Goal: Find specific page/section: Find specific page/section

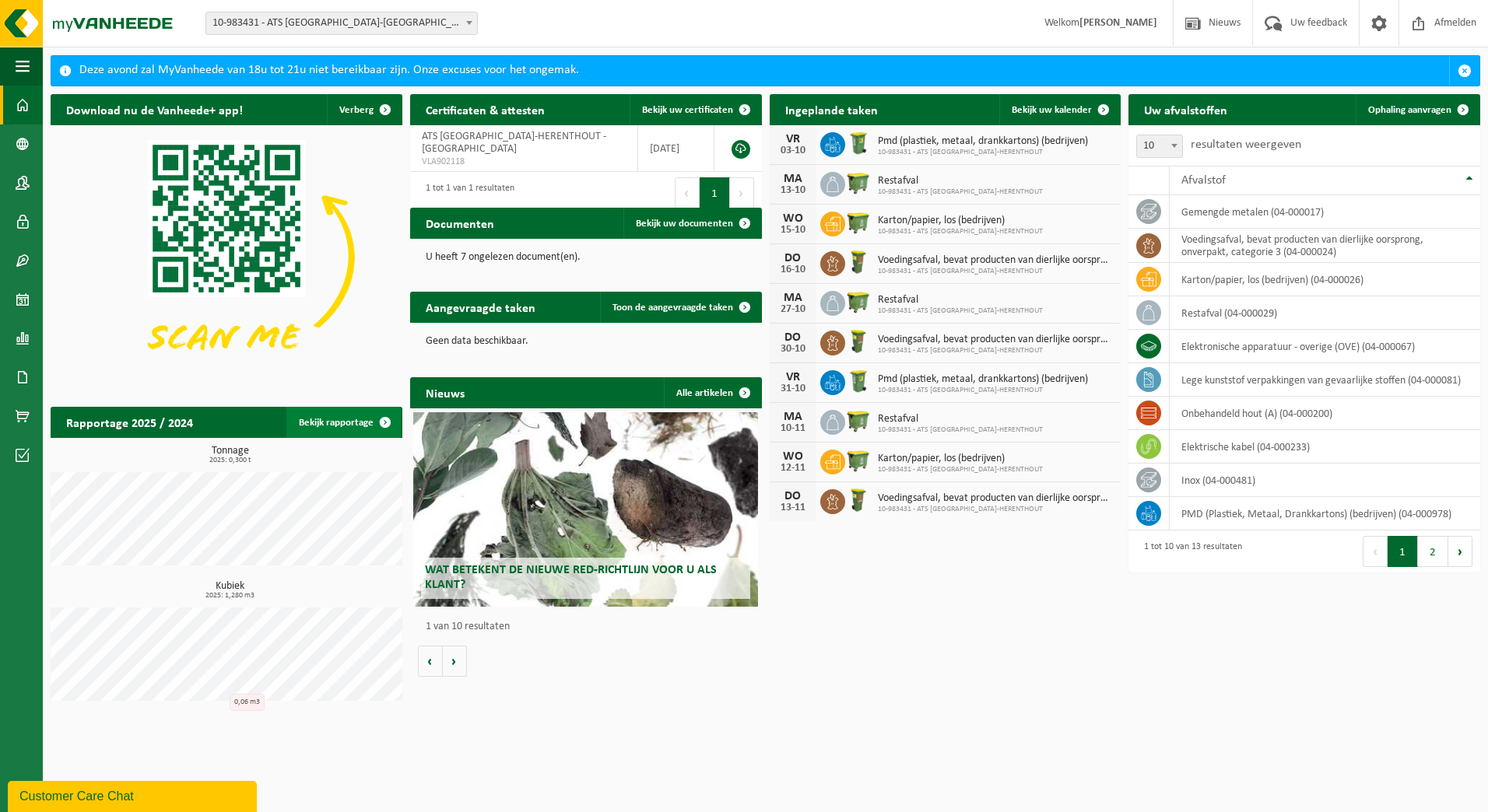
click at [386, 421] on span at bounding box center [386, 422] width 31 height 31
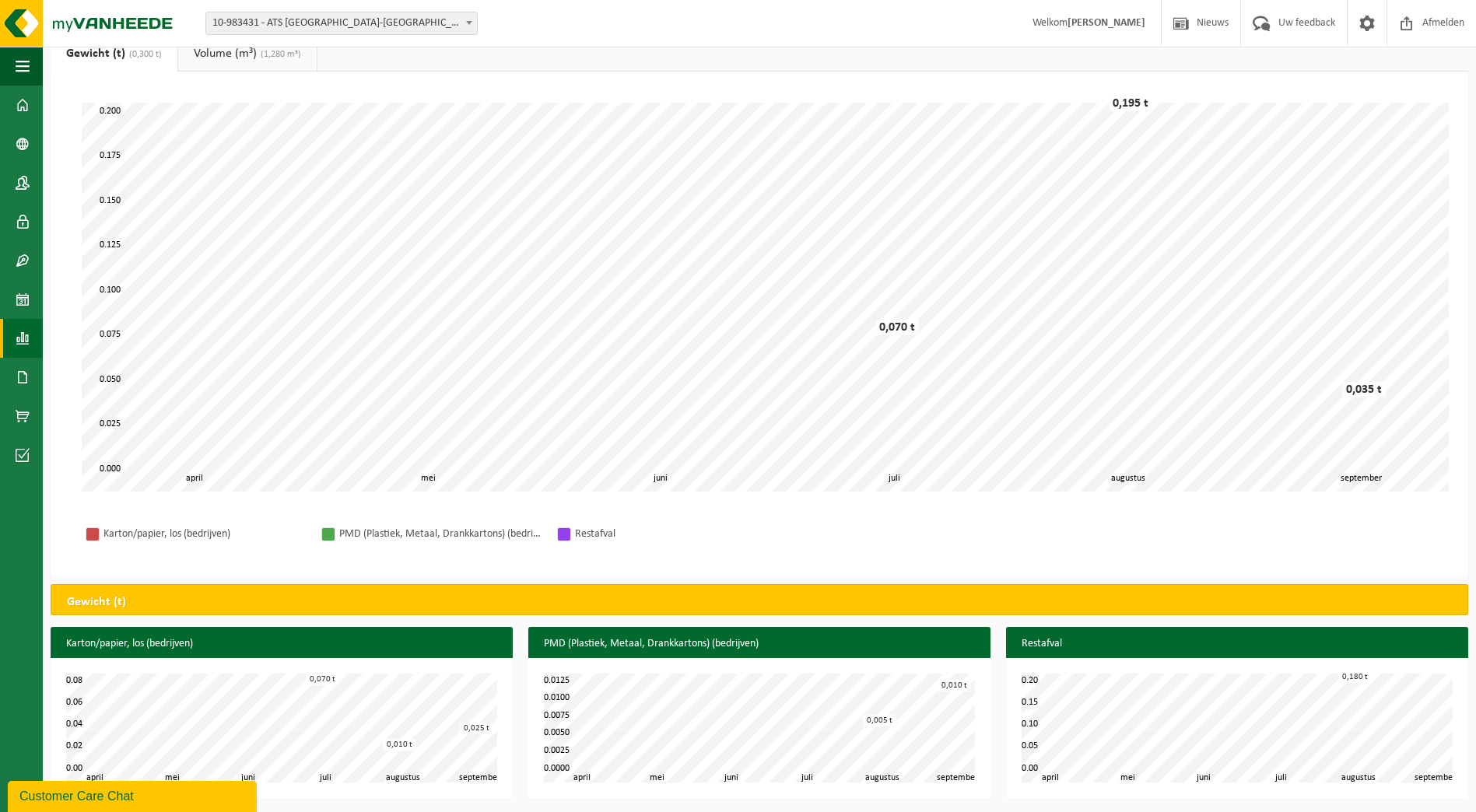
scroll to position [60, 0]
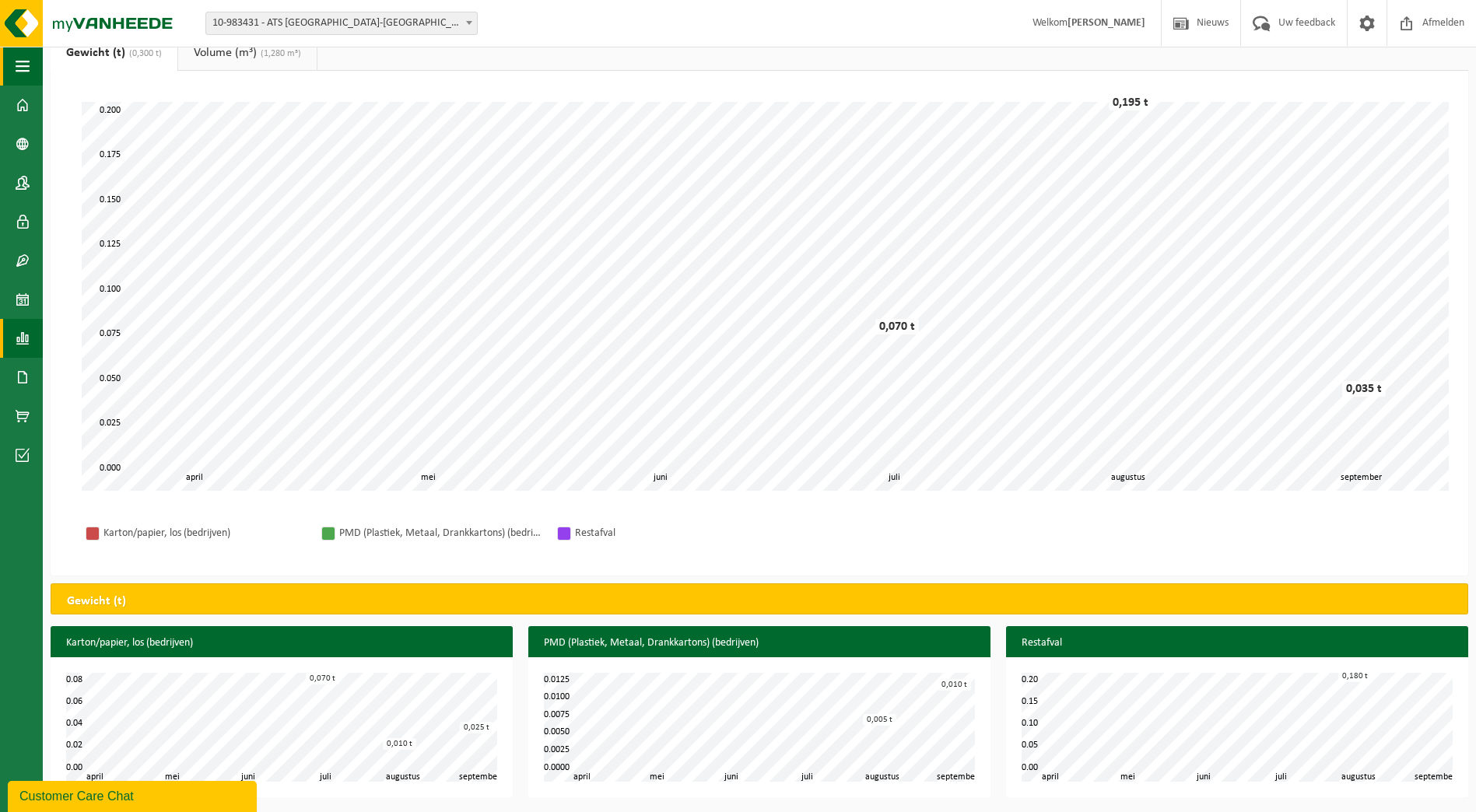
click at [20, 62] on span "button" at bounding box center [23, 67] width 14 height 39
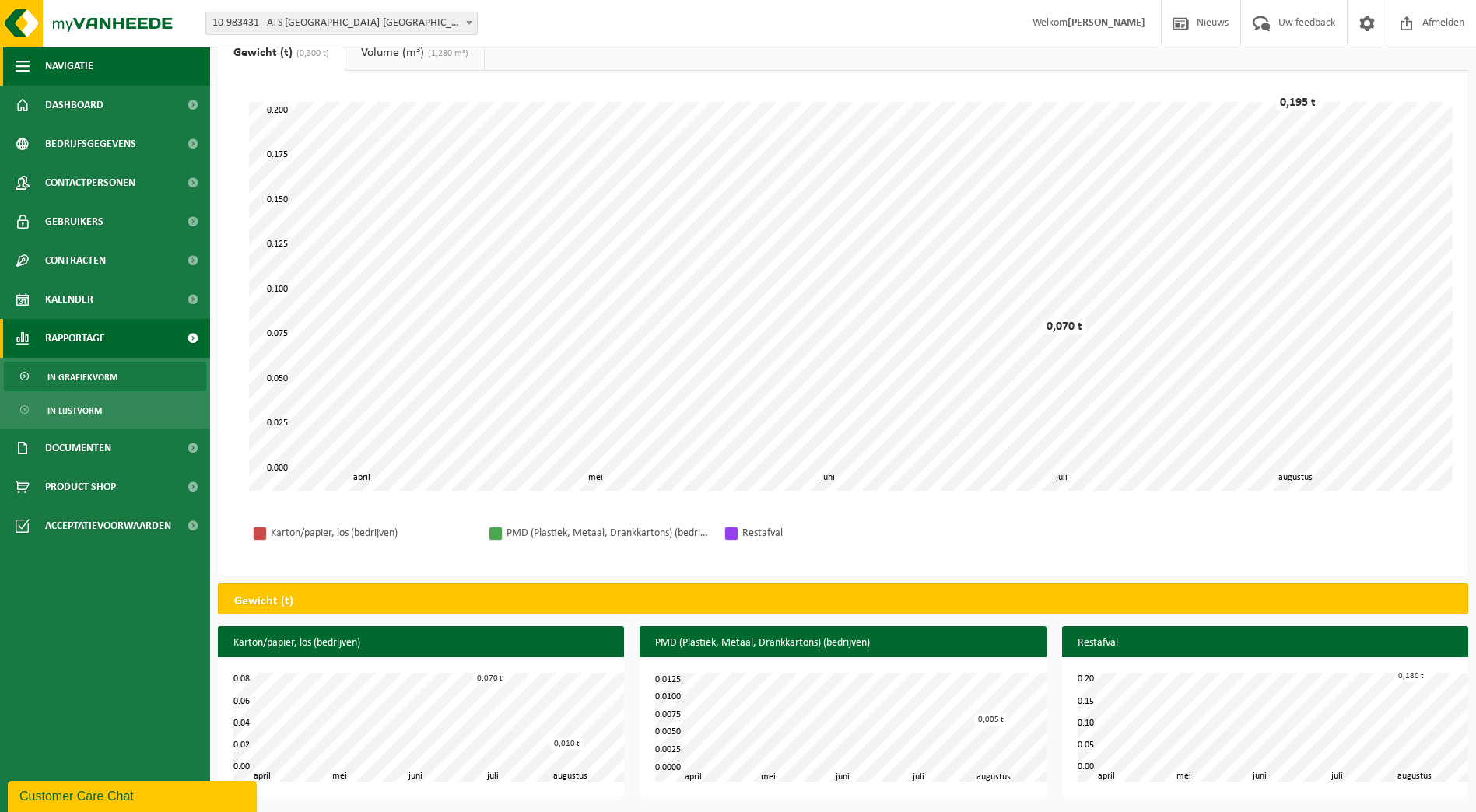
click at [22, 68] on span "button" at bounding box center [23, 67] width 14 height 39
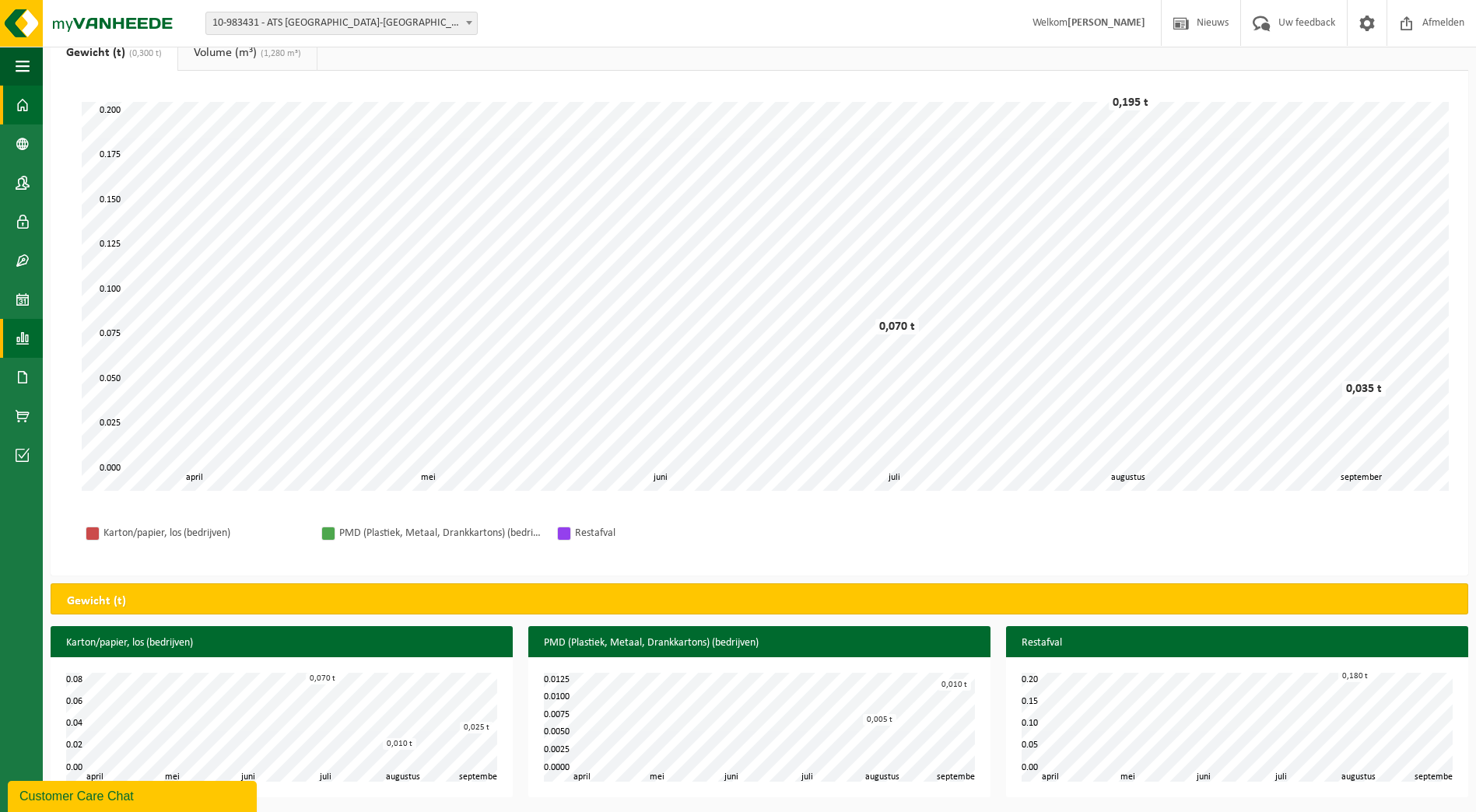
click at [26, 107] on span at bounding box center [23, 105] width 14 height 39
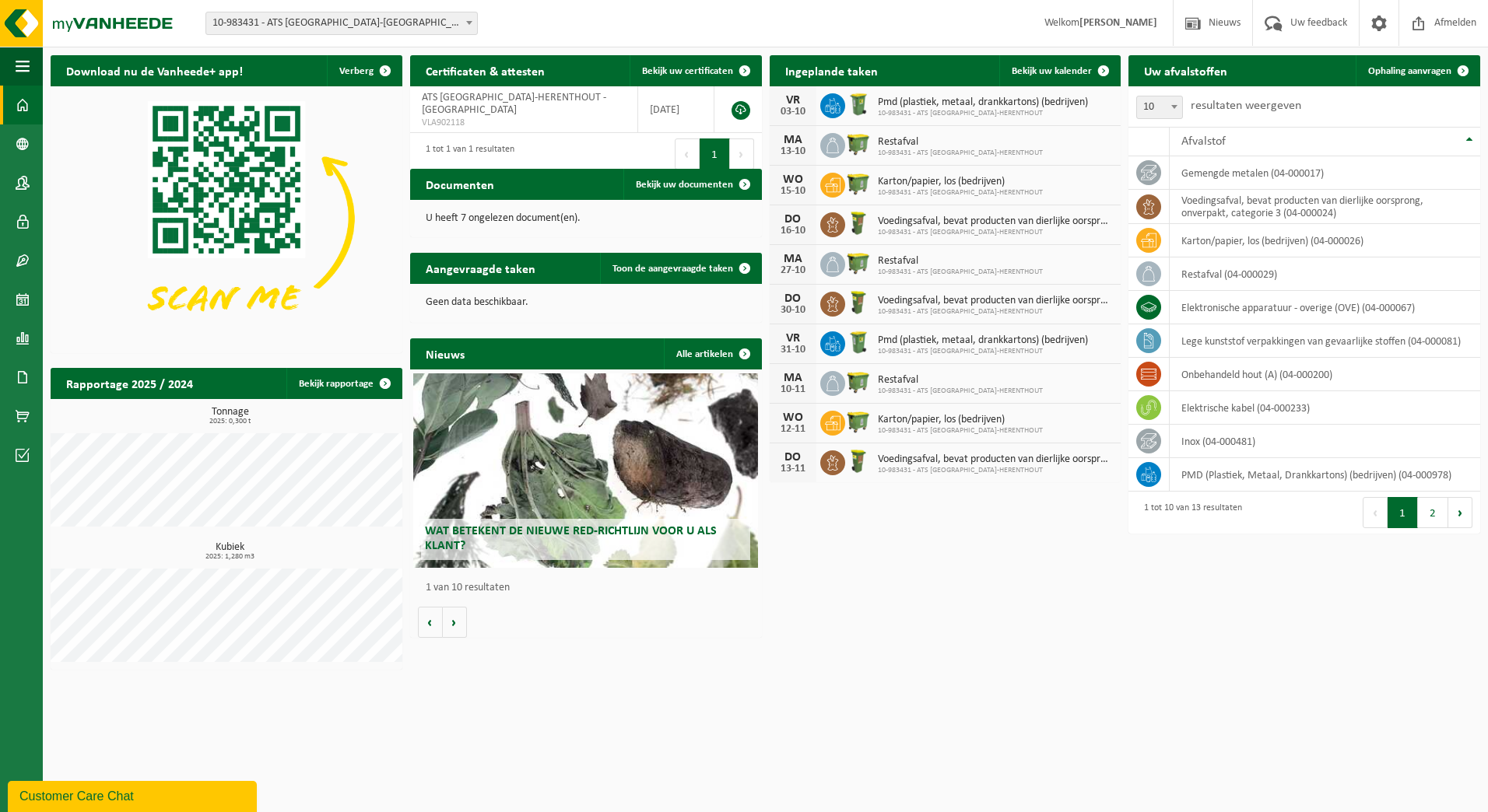
click at [1174, 106] on b at bounding box center [1174, 107] width 6 height 4
select select "25"
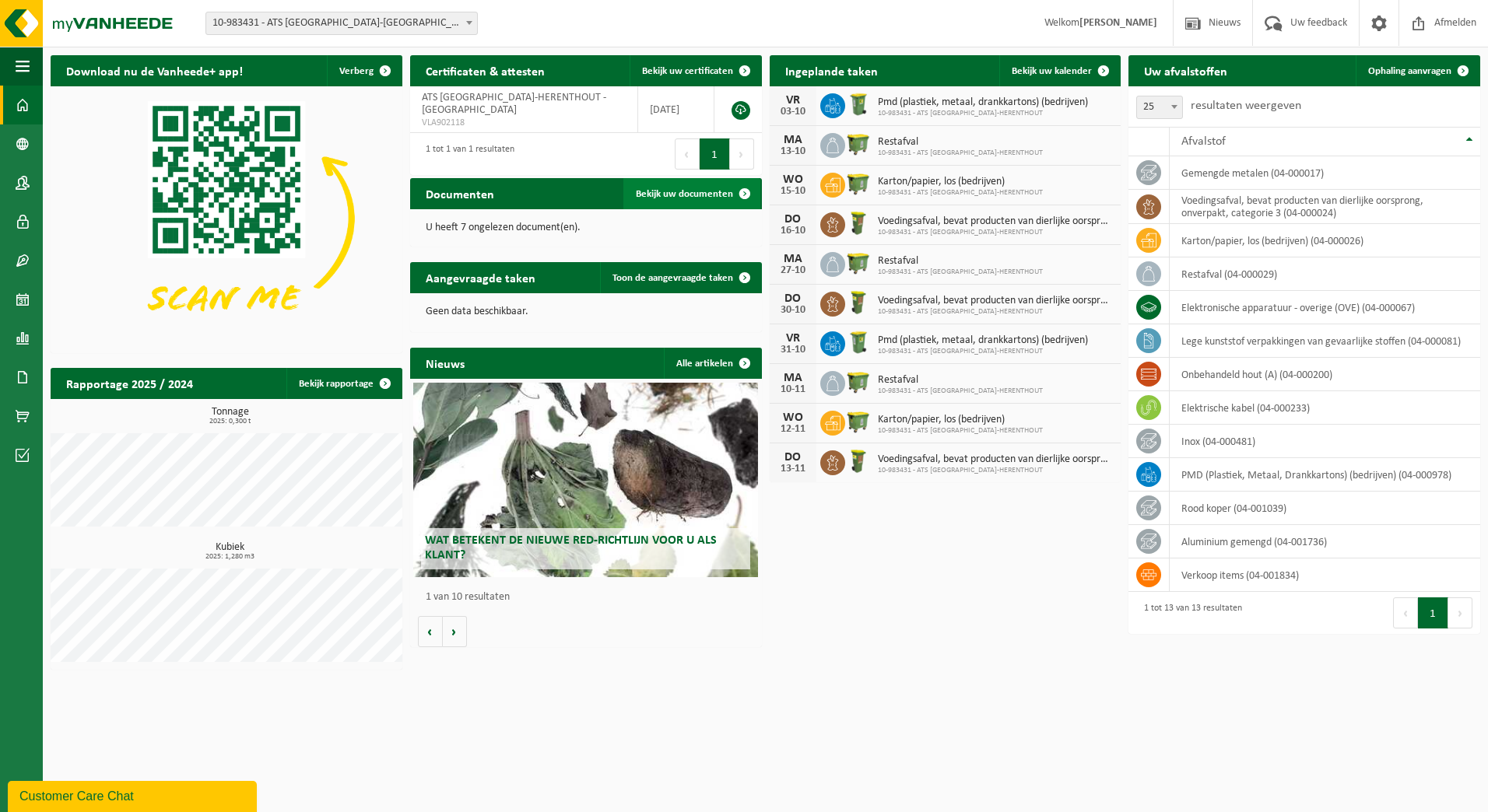
click at [707, 196] on span "Bekijk uw documenten" at bounding box center [684, 194] width 97 height 10
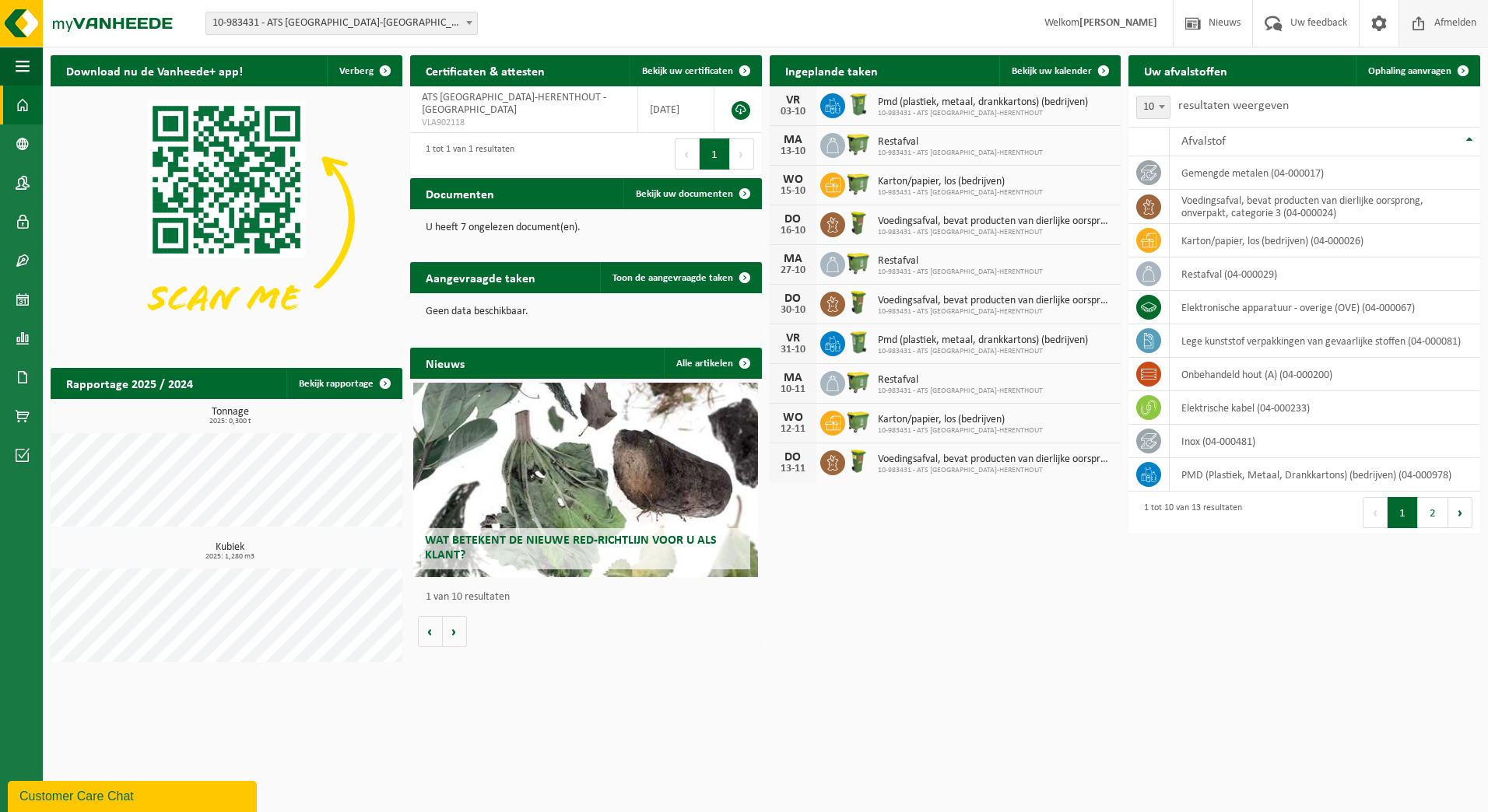
click at [1450, 20] on span "Afmelden" at bounding box center [1456, 23] width 50 height 46
